Goal: Information Seeking & Learning: Learn about a topic

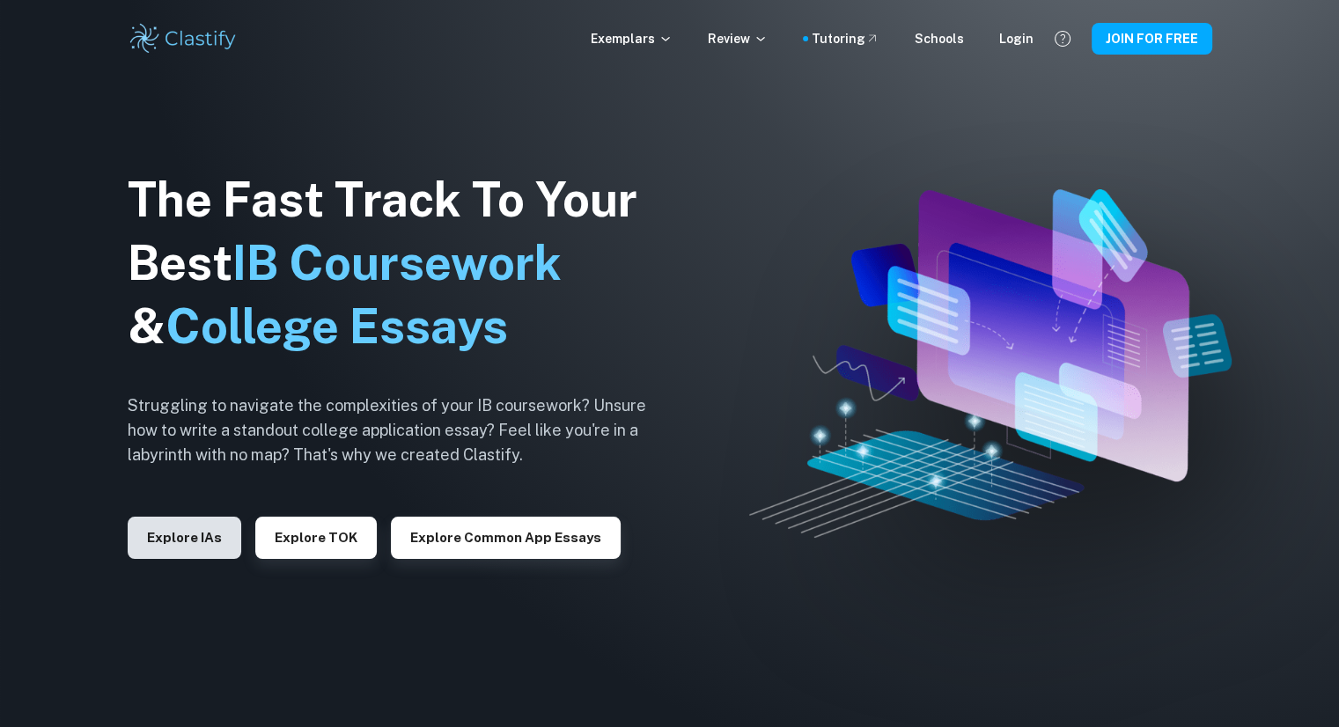
click at [194, 531] on button "Explore IAs" at bounding box center [185, 538] width 114 height 42
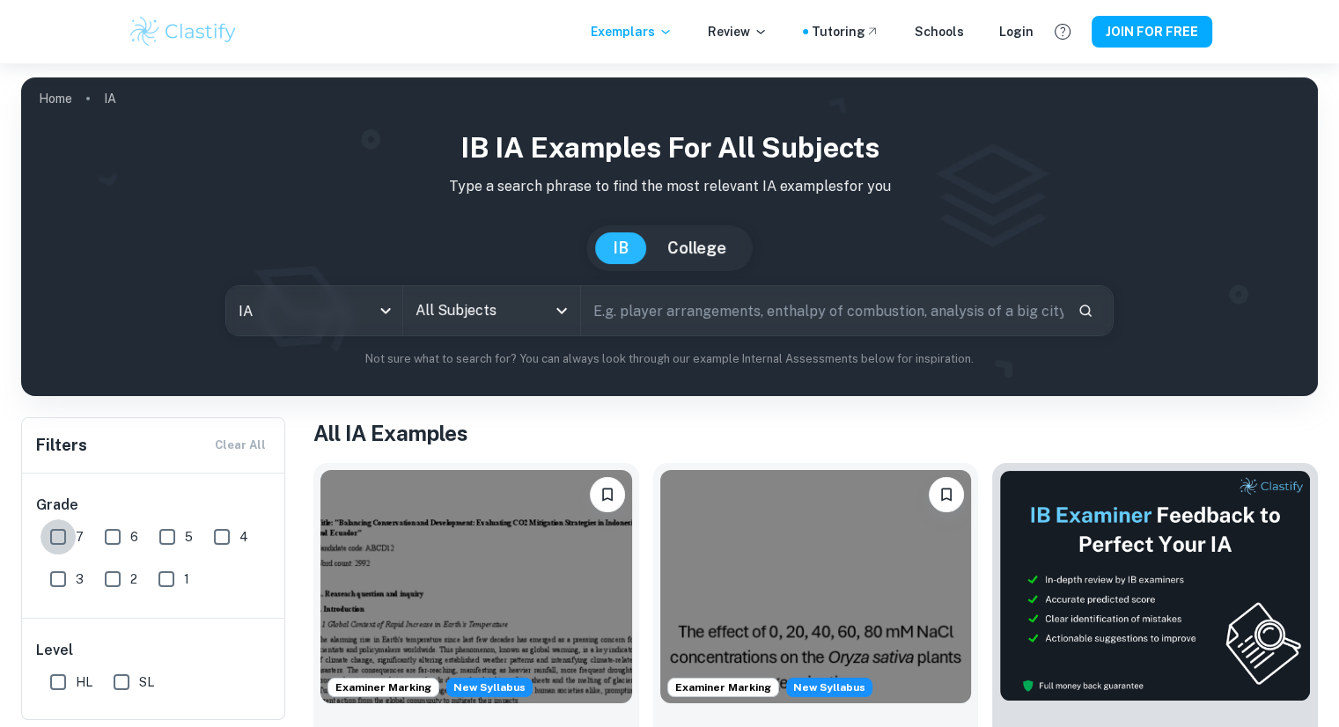
click at [60, 543] on input "7" at bounding box center [57, 536] width 35 height 35
checkbox input "true"
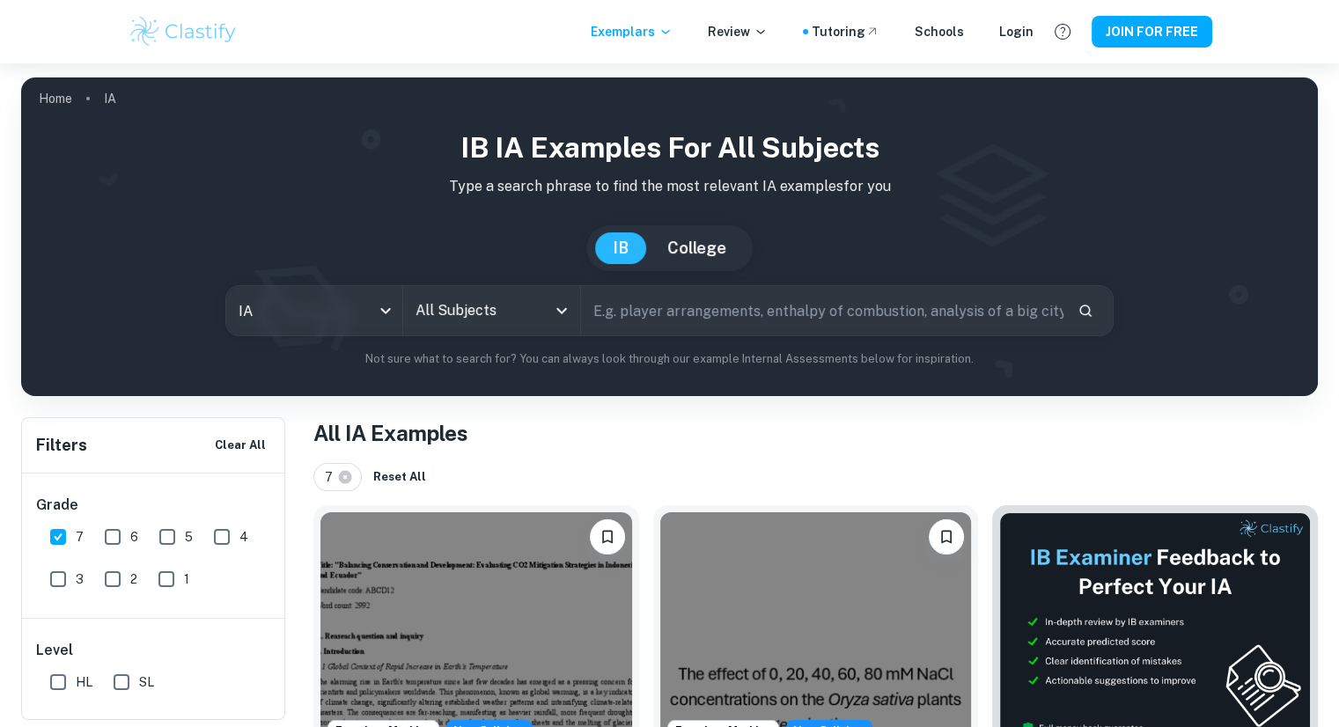
scroll to position [81, 0]
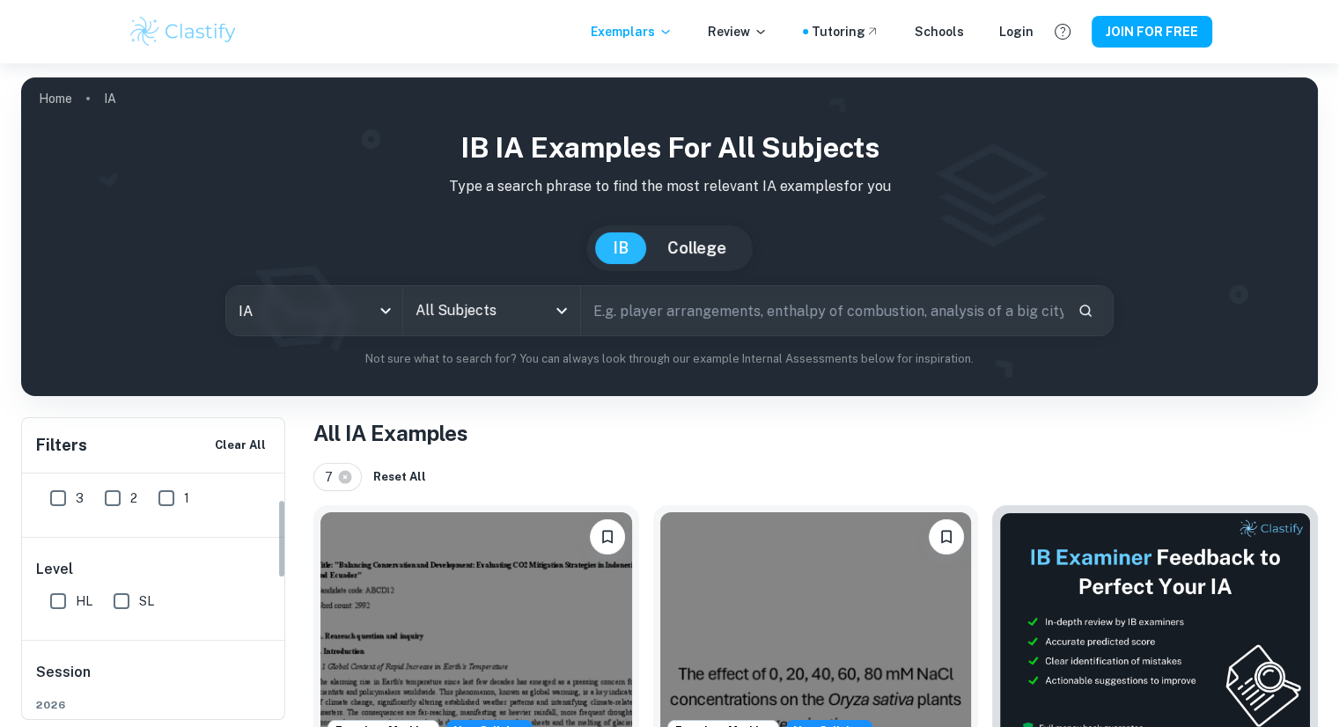
click at [53, 604] on input "HL" at bounding box center [57, 601] width 35 height 35
checkbox input "true"
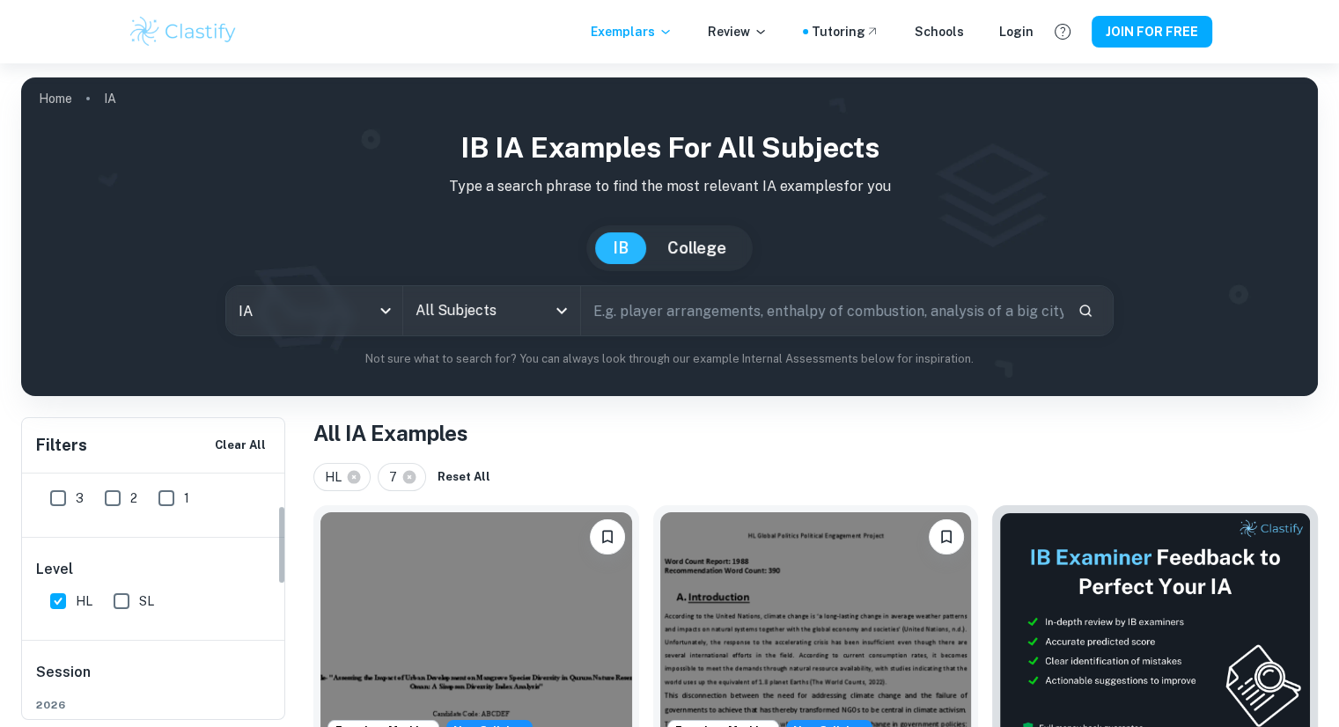
scroll to position [99, 0]
click at [129, 587] on input "SL" at bounding box center [121, 583] width 35 height 35
checkbox input "true"
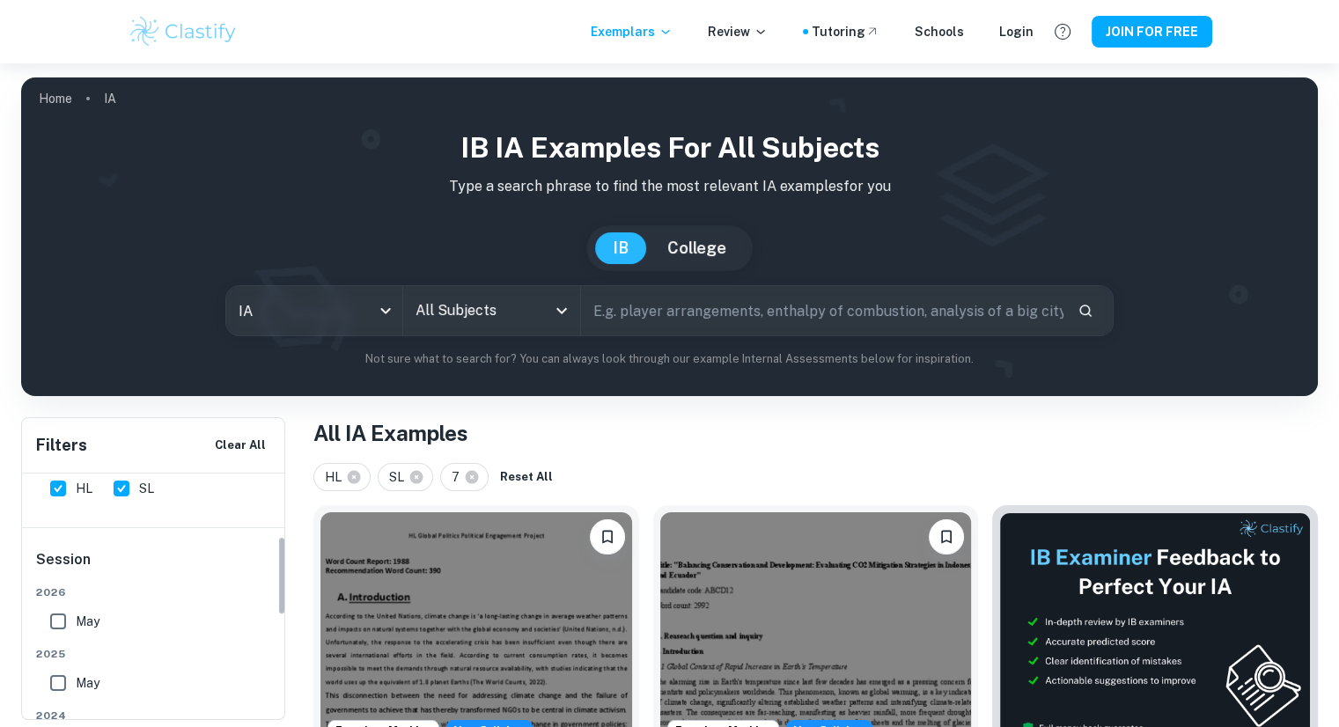
scroll to position [282, 0]
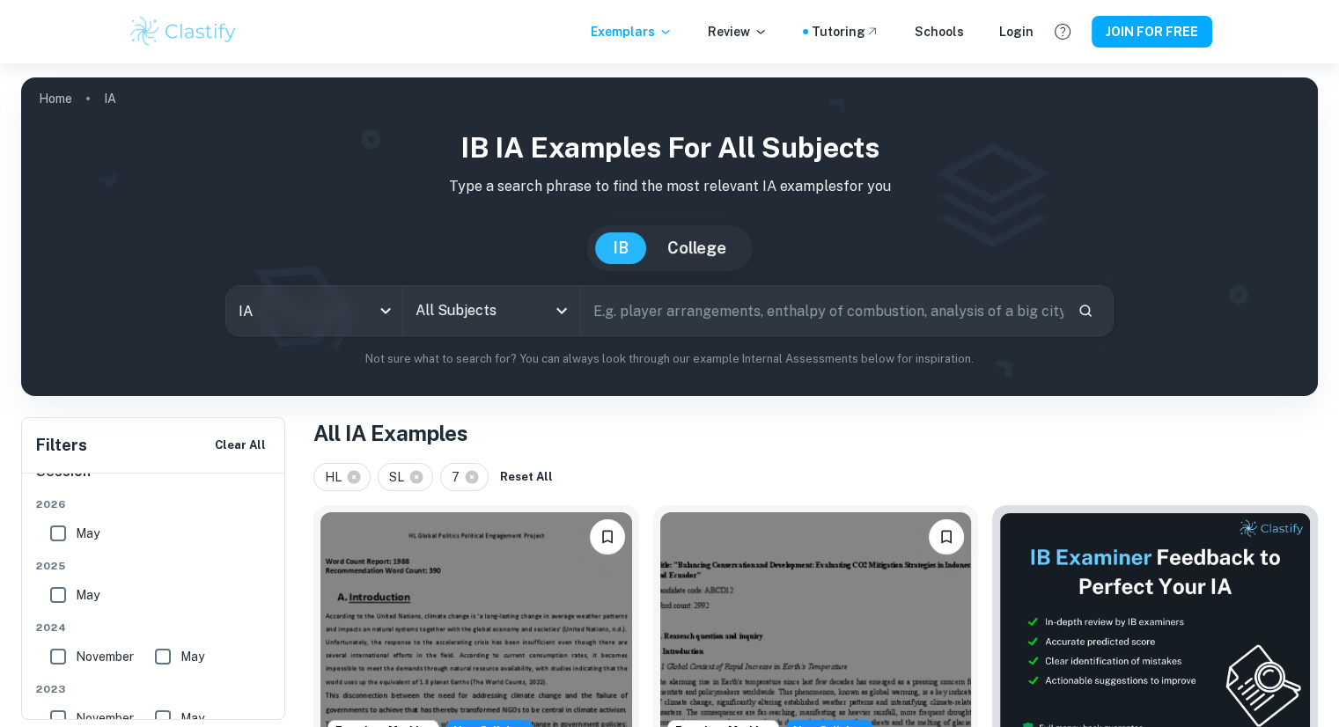
click at [55, 531] on input "May" at bounding box center [57, 533] width 35 height 35
checkbox input "true"
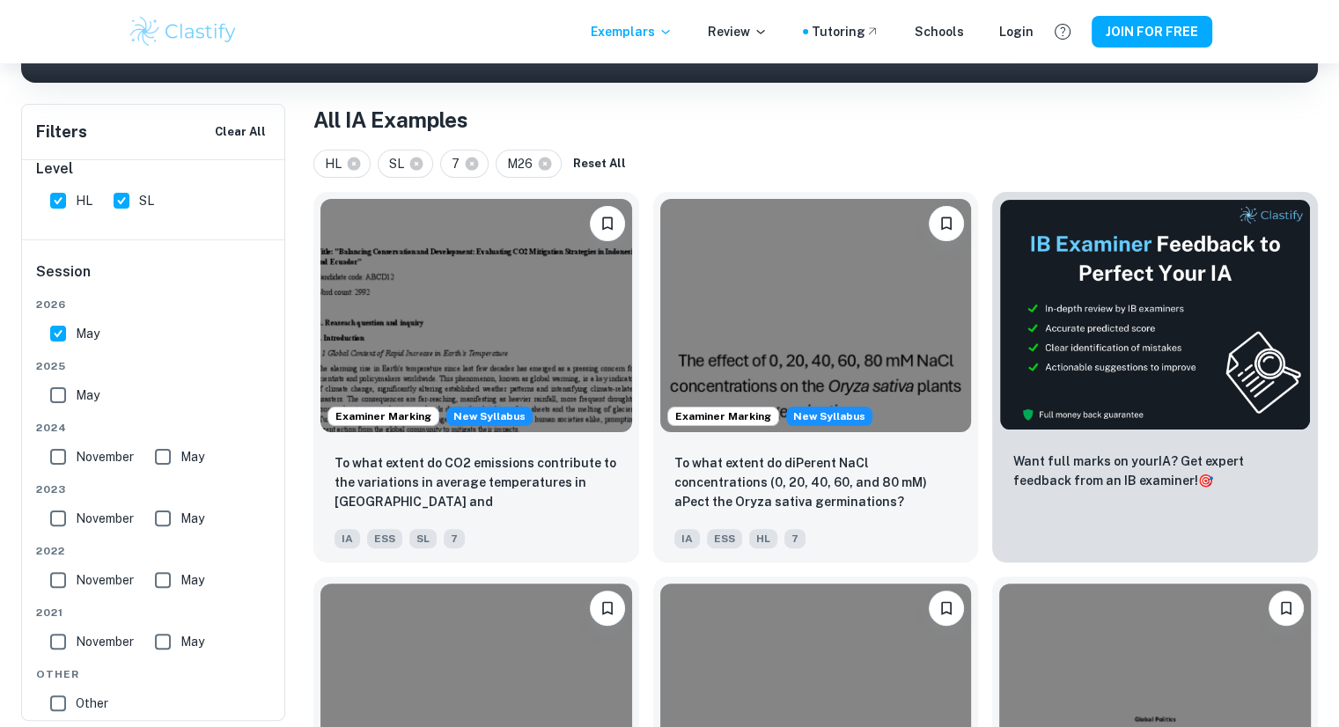
scroll to position [312, 0]
click at [76, 400] on span "May" at bounding box center [88, 395] width 24 height 19
click at [76, 400] on input "May" at bounding box center [57, 395] width 35 height 35
checkbox input "true"
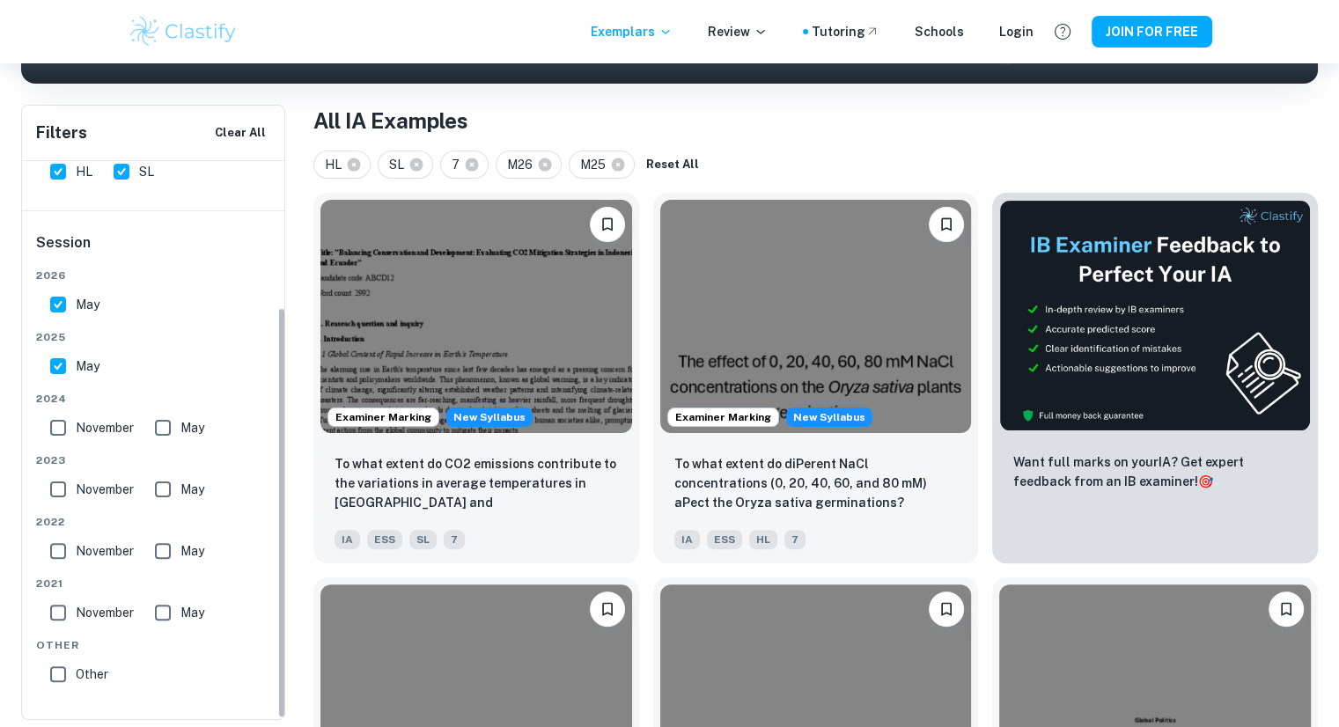
scroll to position [0, 0]
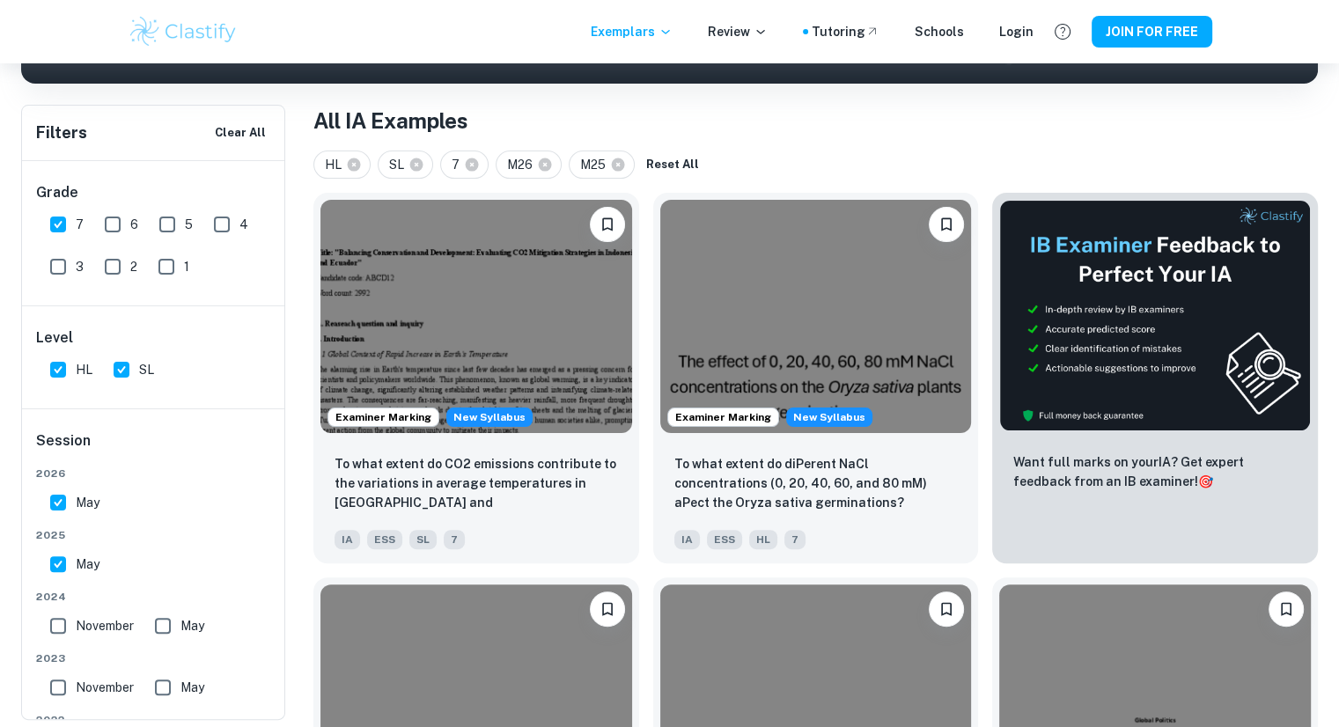
click at [67, 371] on input "HL" at bounding box center [57, 369] width 35 height 35
checkbox input "false"
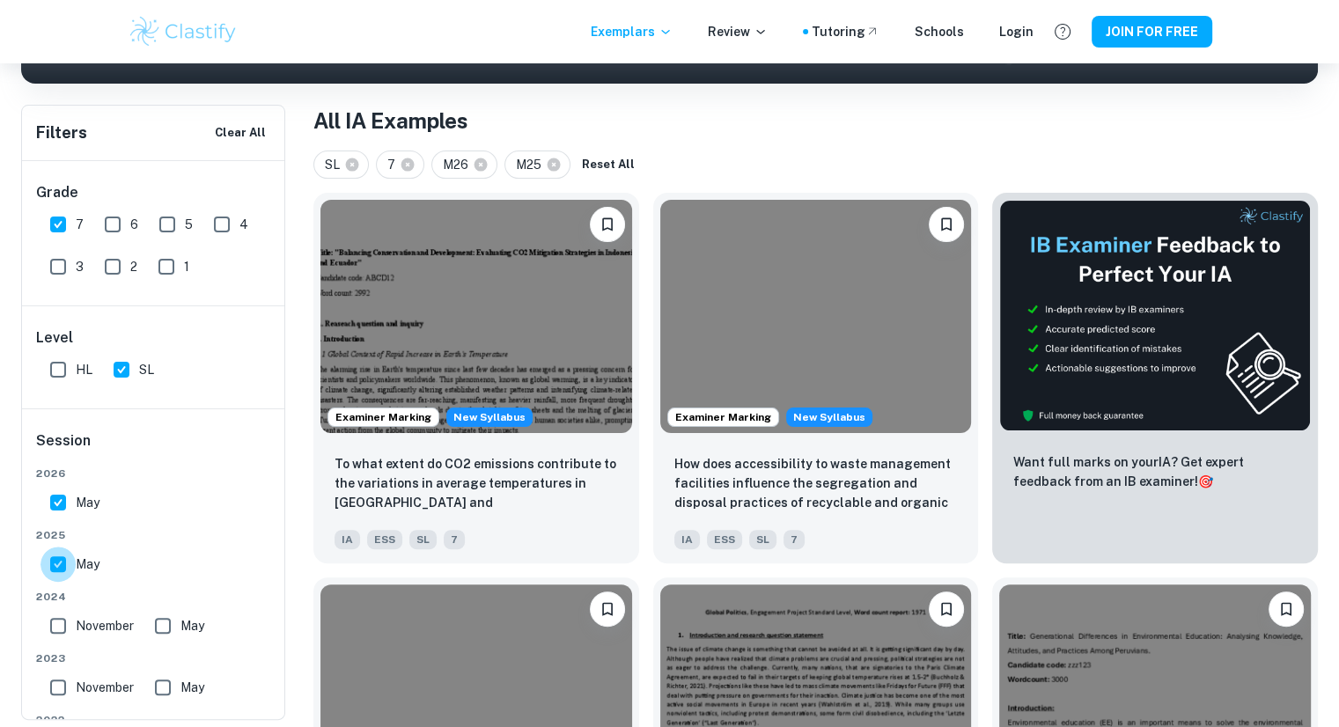
click at [61, 554] on input "May" at bounding box center [57, 564] width 35 height 35
checkbox input "false"
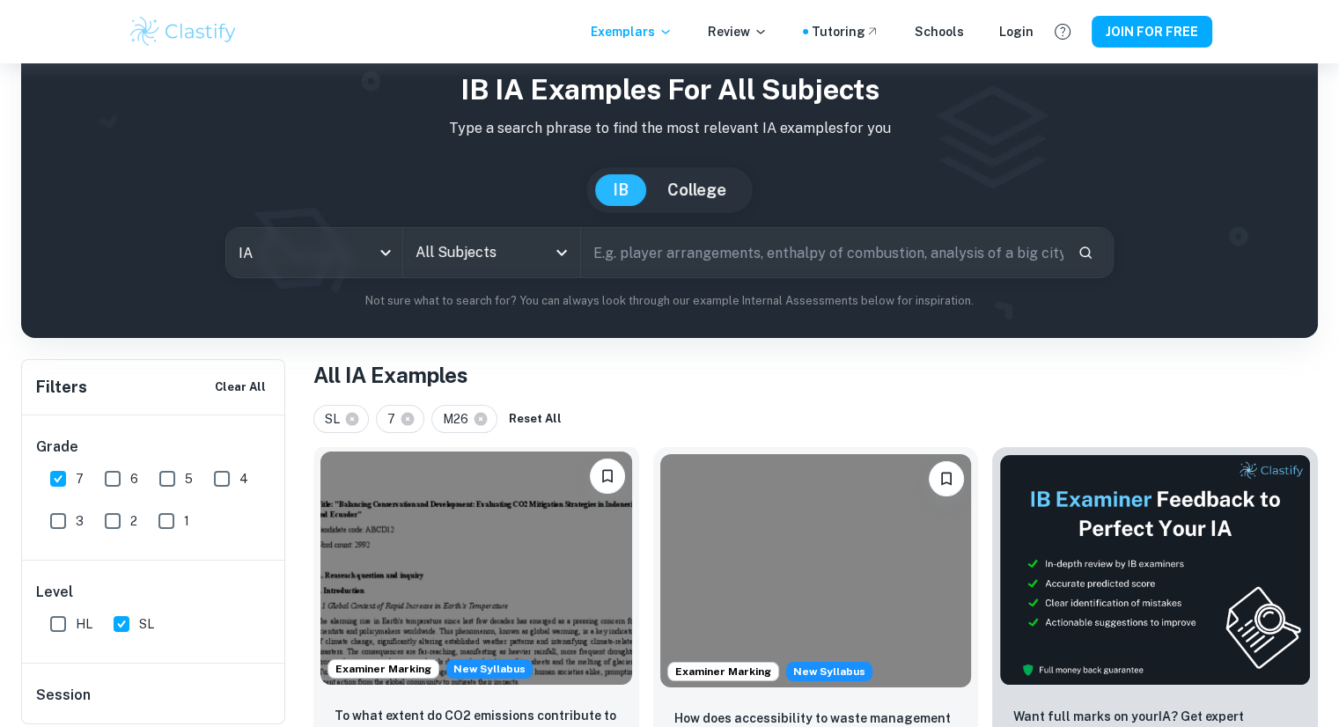
scroll to position [59, 0]
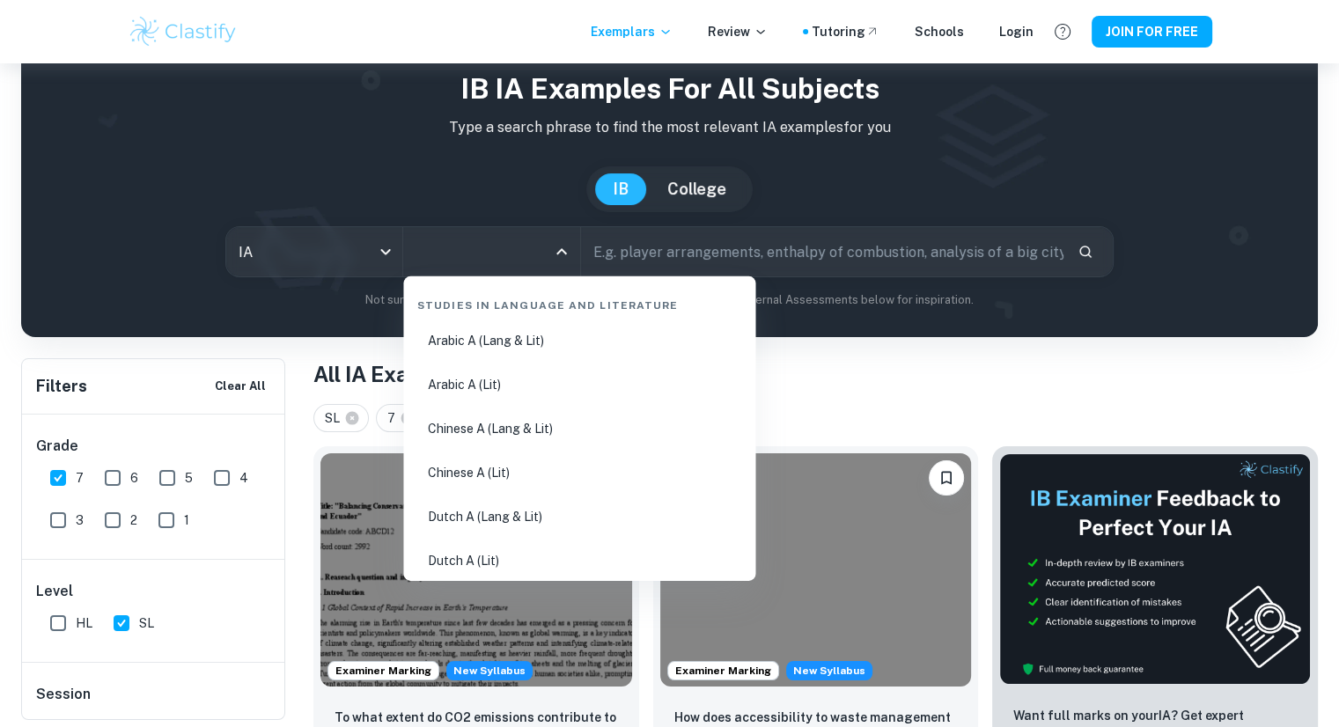
click at [469, 254] on input "All Subjects" at bounding box center [478, 251] width 134 height 33
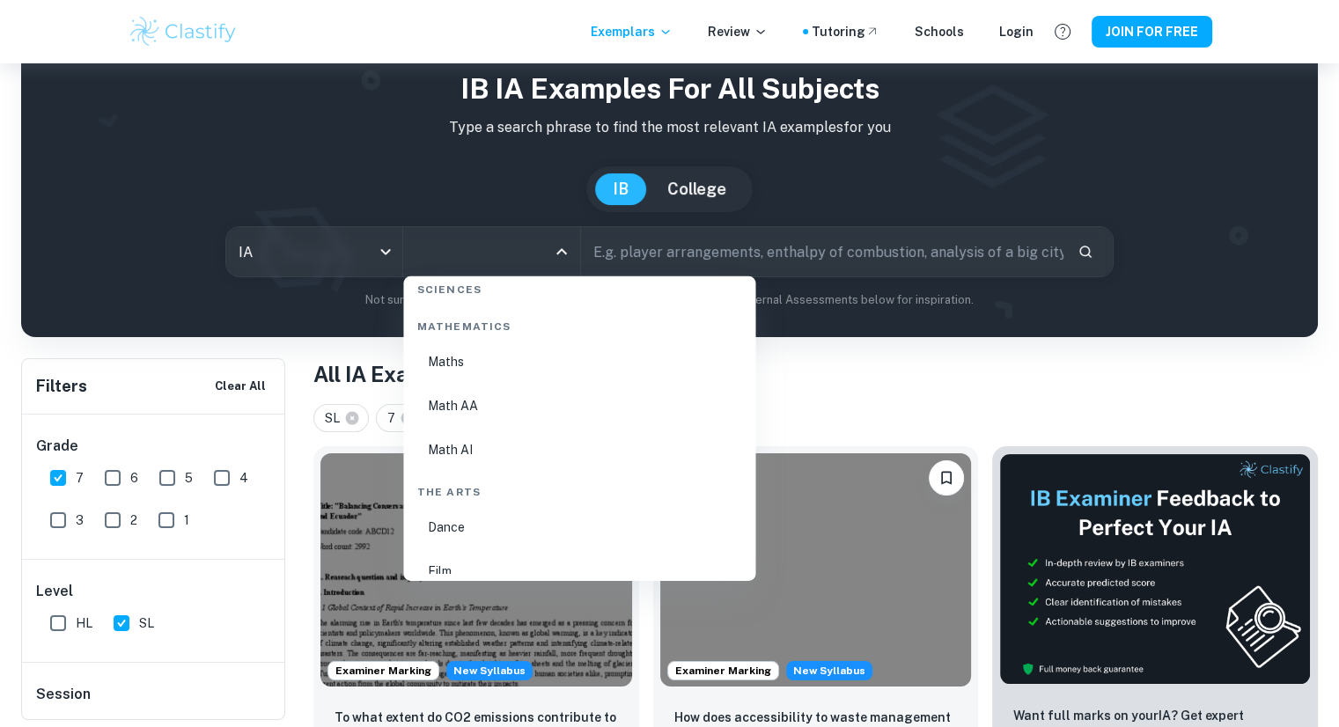
scroll to position [3028, 0]
click at [459, 446] on li "Math AI" at bounding box center [579, 439] width 338 height 40
type input "Math AI"
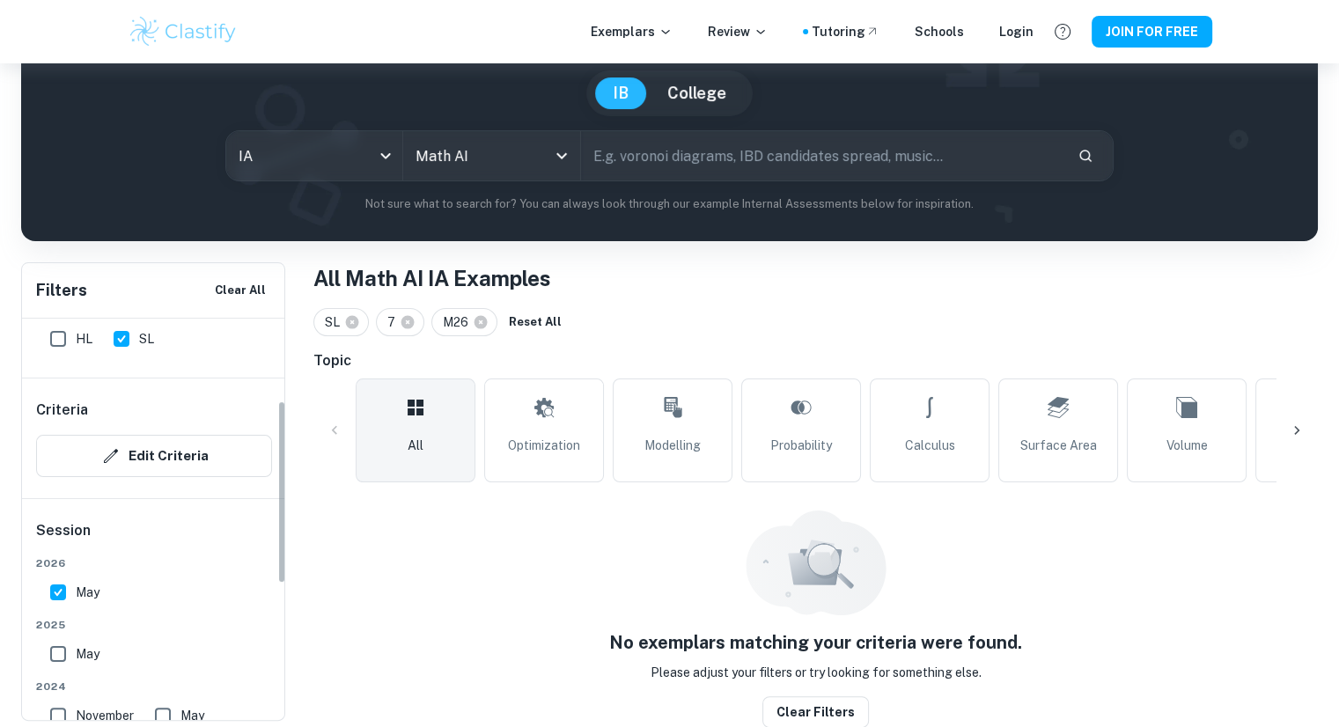
scroll to position [218, 0]
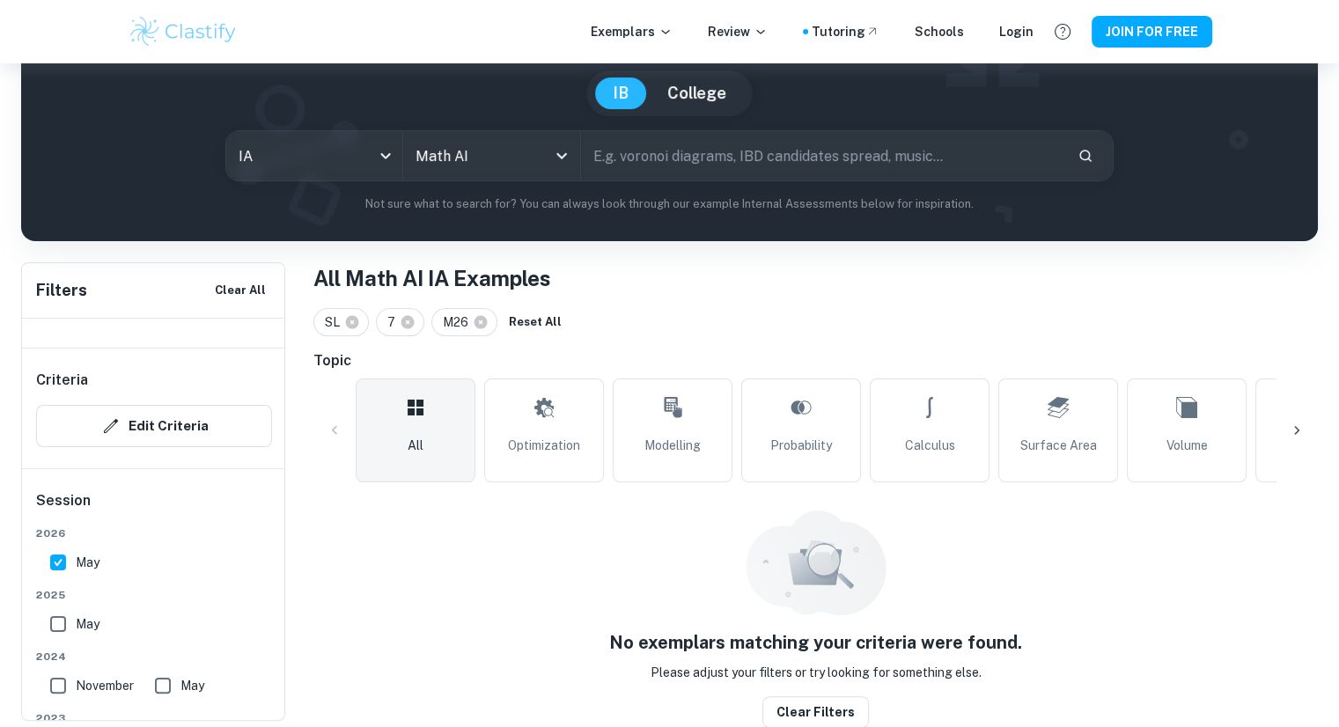
click at [62, 632] on input "May" at bounding box center [57, 623] width 35 height 35
checkbox input "true"
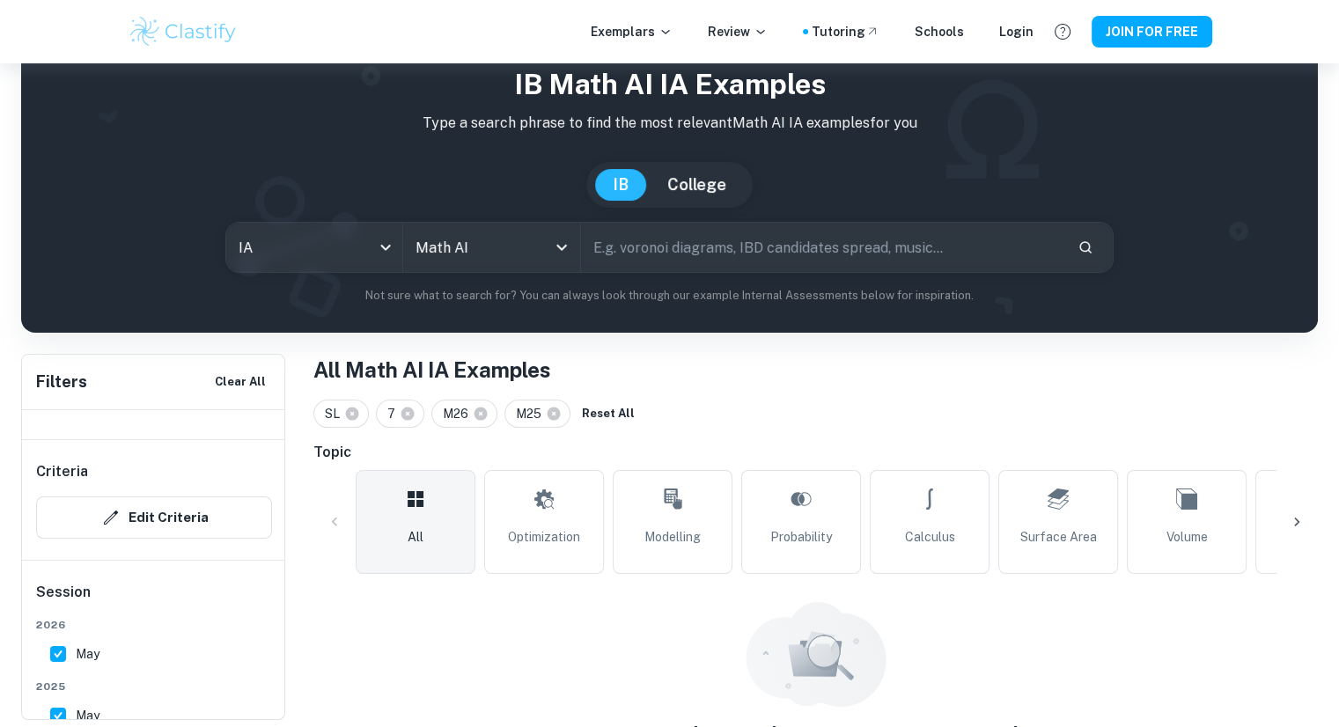
scroll to position [0, 0]
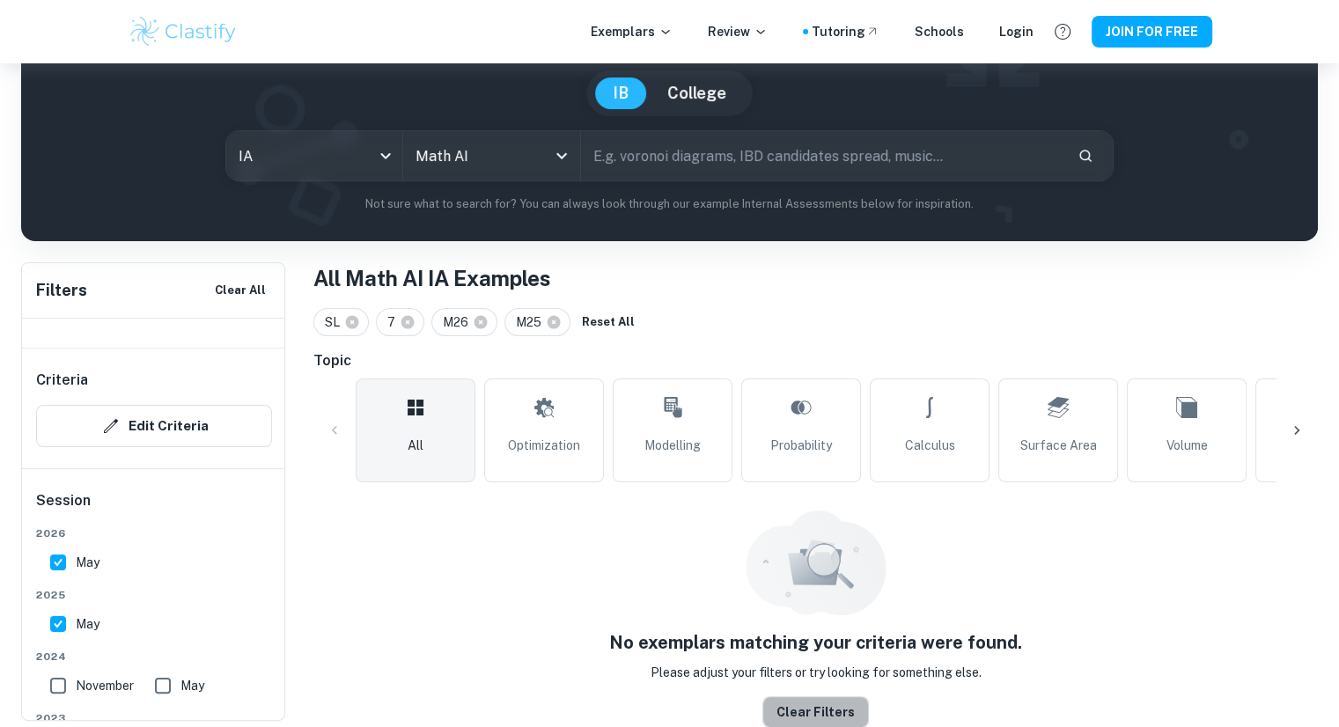
click at [838, 712] on button "Clear filters" at bounding box center [815, 712] width 107 height 32
checkbox input "false"
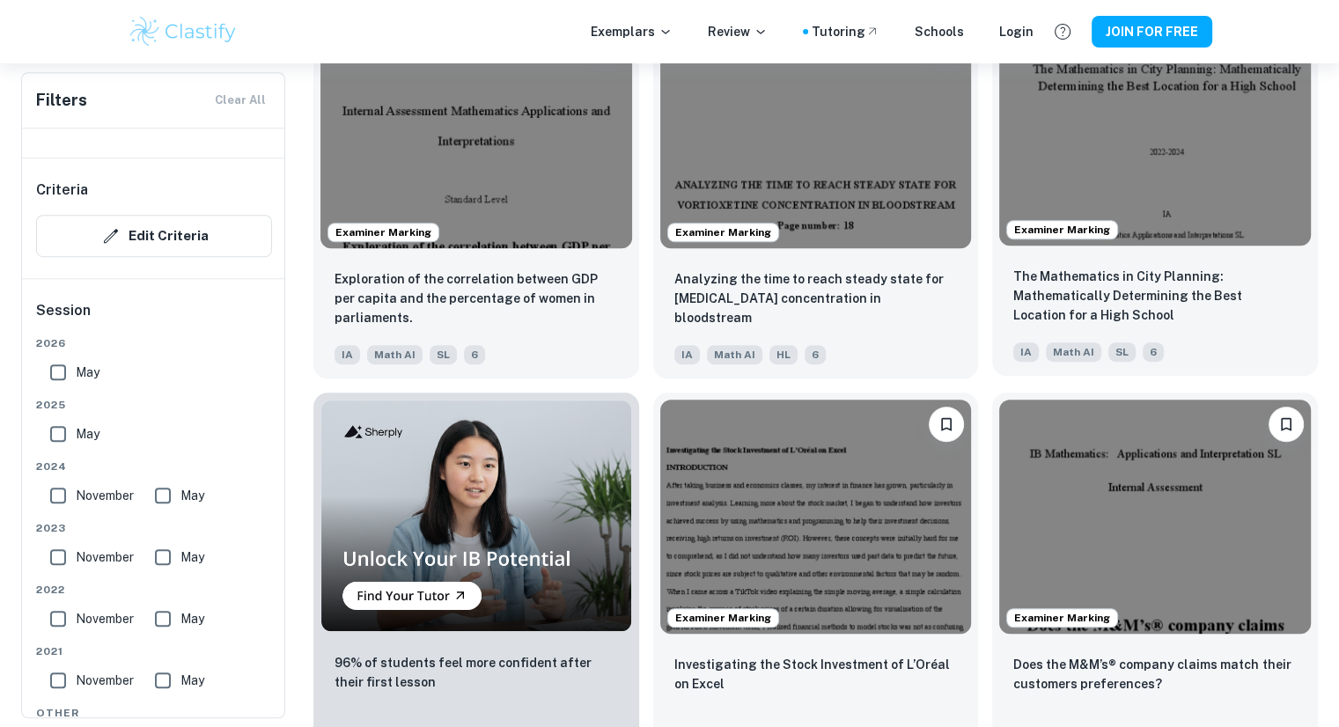
click at [1179, 188] on img at bounding box center [1155, 128] width 312 height 233
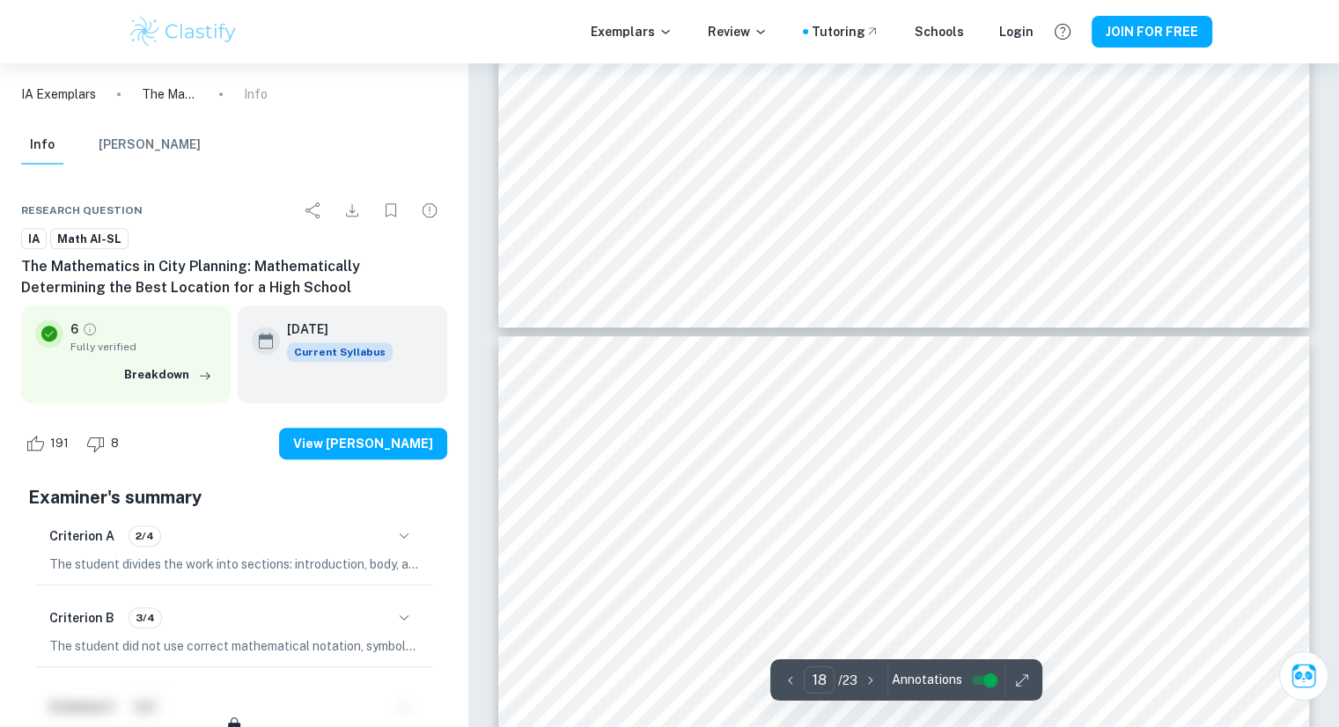
type input "19"
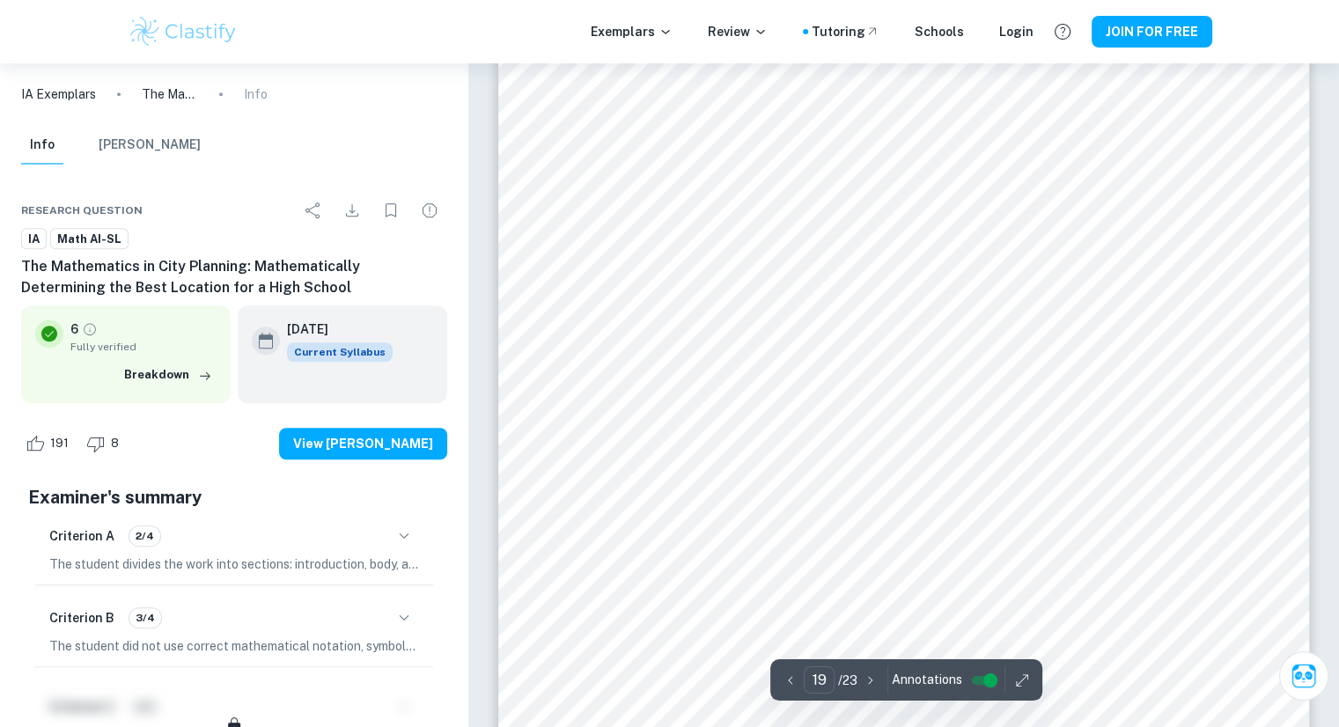
scroll to position [21480, 0]
